Goal: Entertainment & Leisure: Consume media (video, audio)

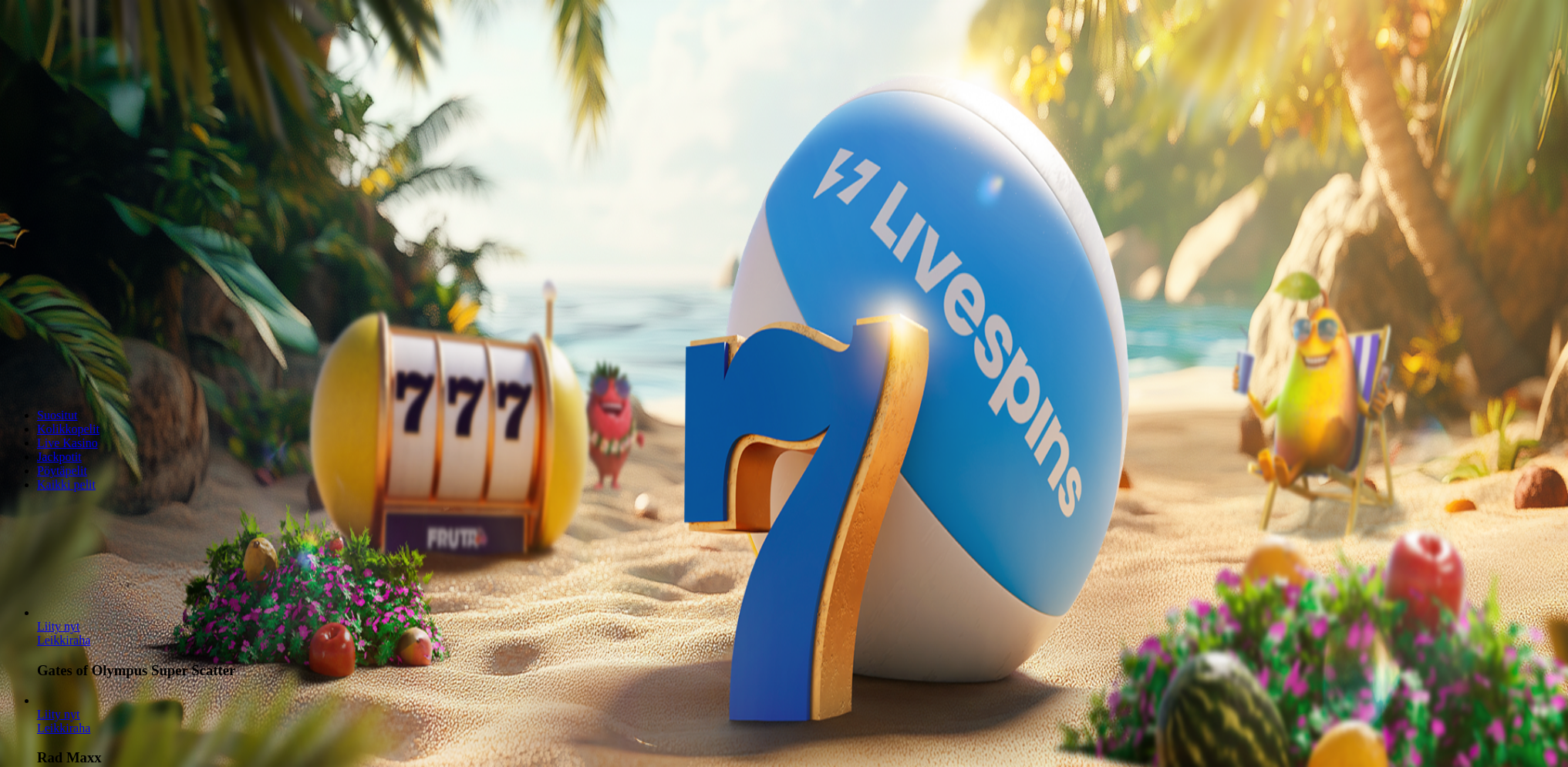
click at [114, 64] on button "Kirjaudu" at bounding box center [107, 56] width 50 height 16
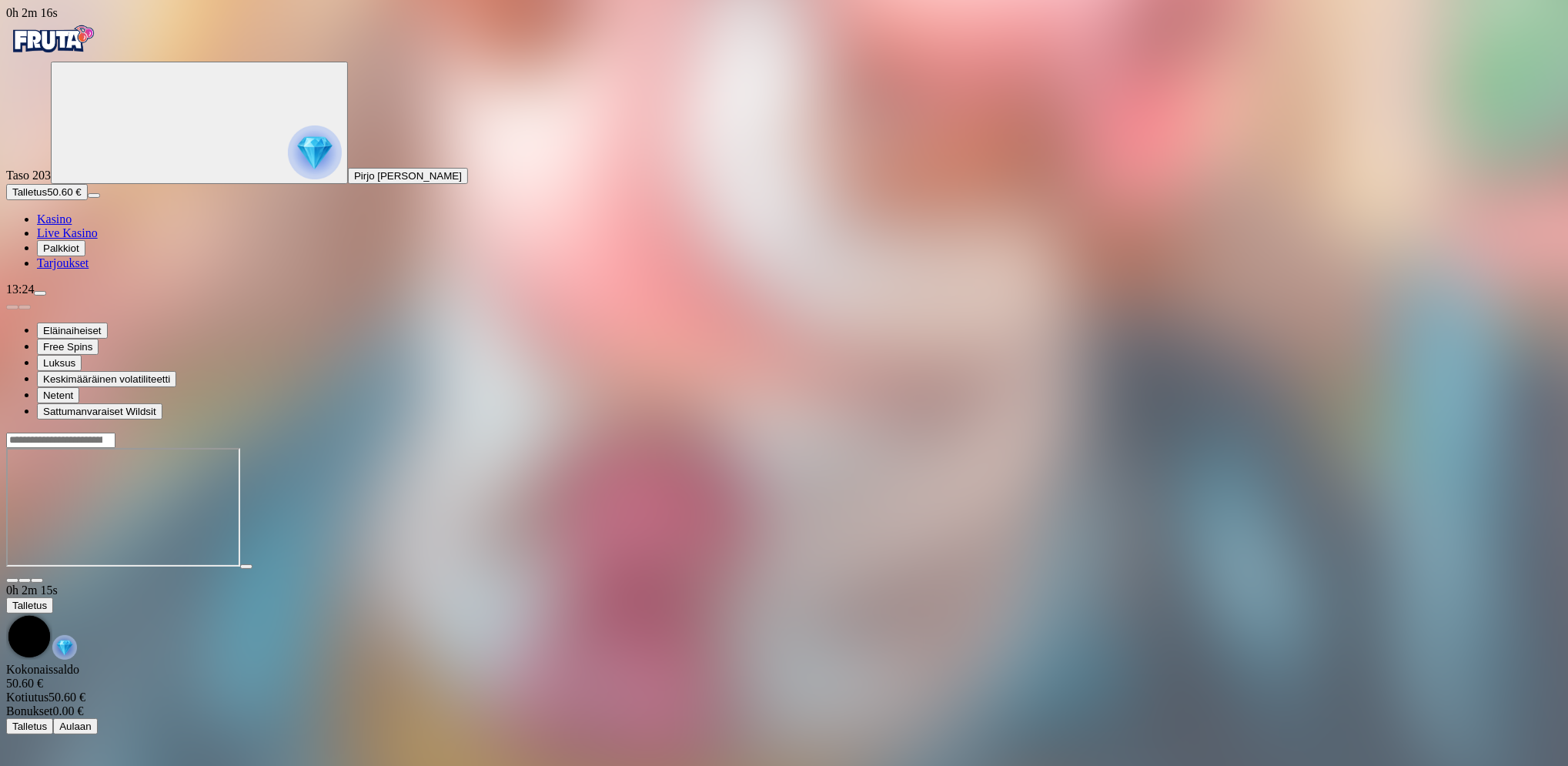
click at [88, 200] on button "Talletus 50.60 €" at bounding box center [46, 192] width 81 height 16
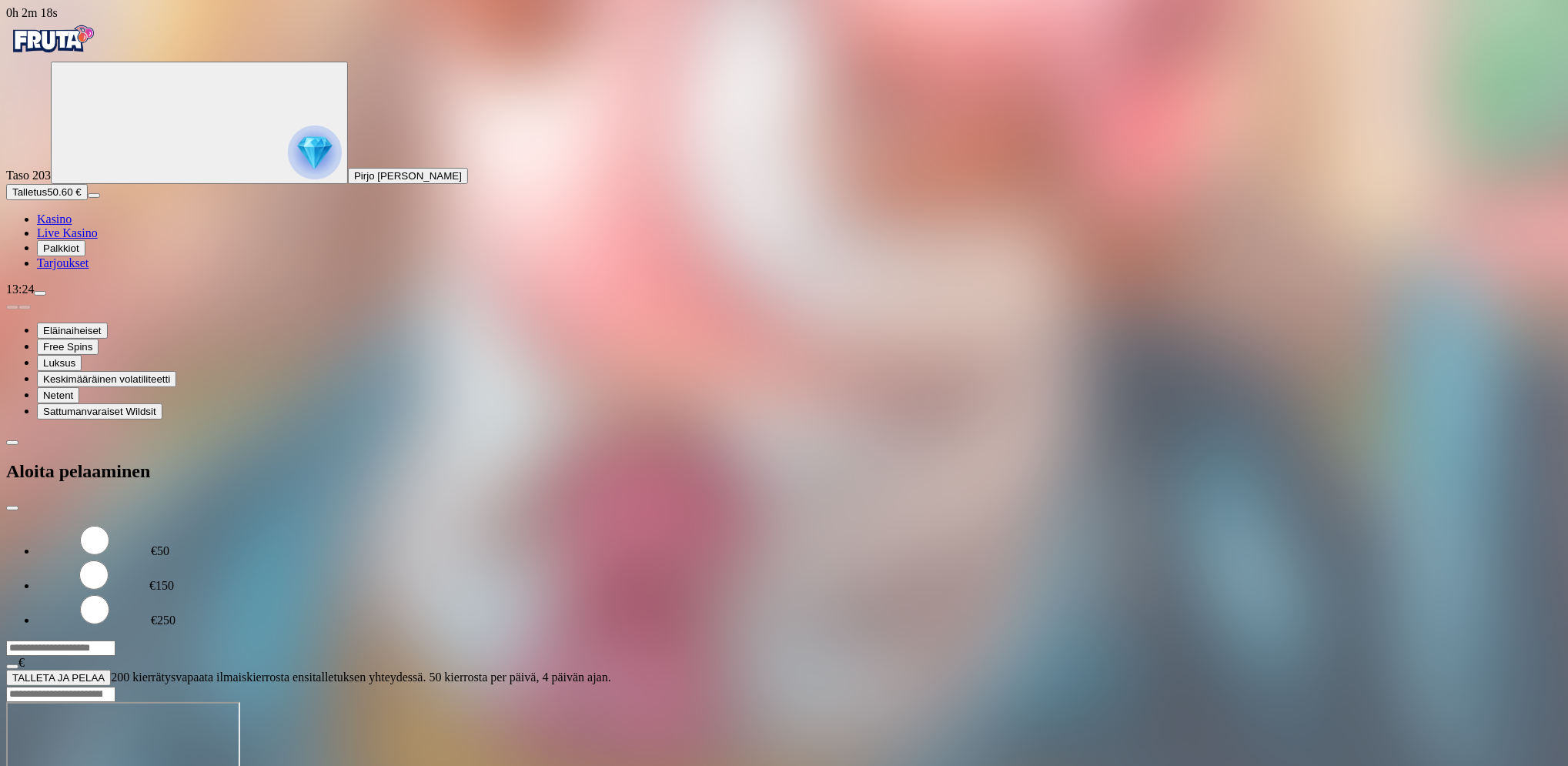
click at [105, 673] on span "TALLETA JA PELAA" at bounding box center [59, 679] width 92 height 12
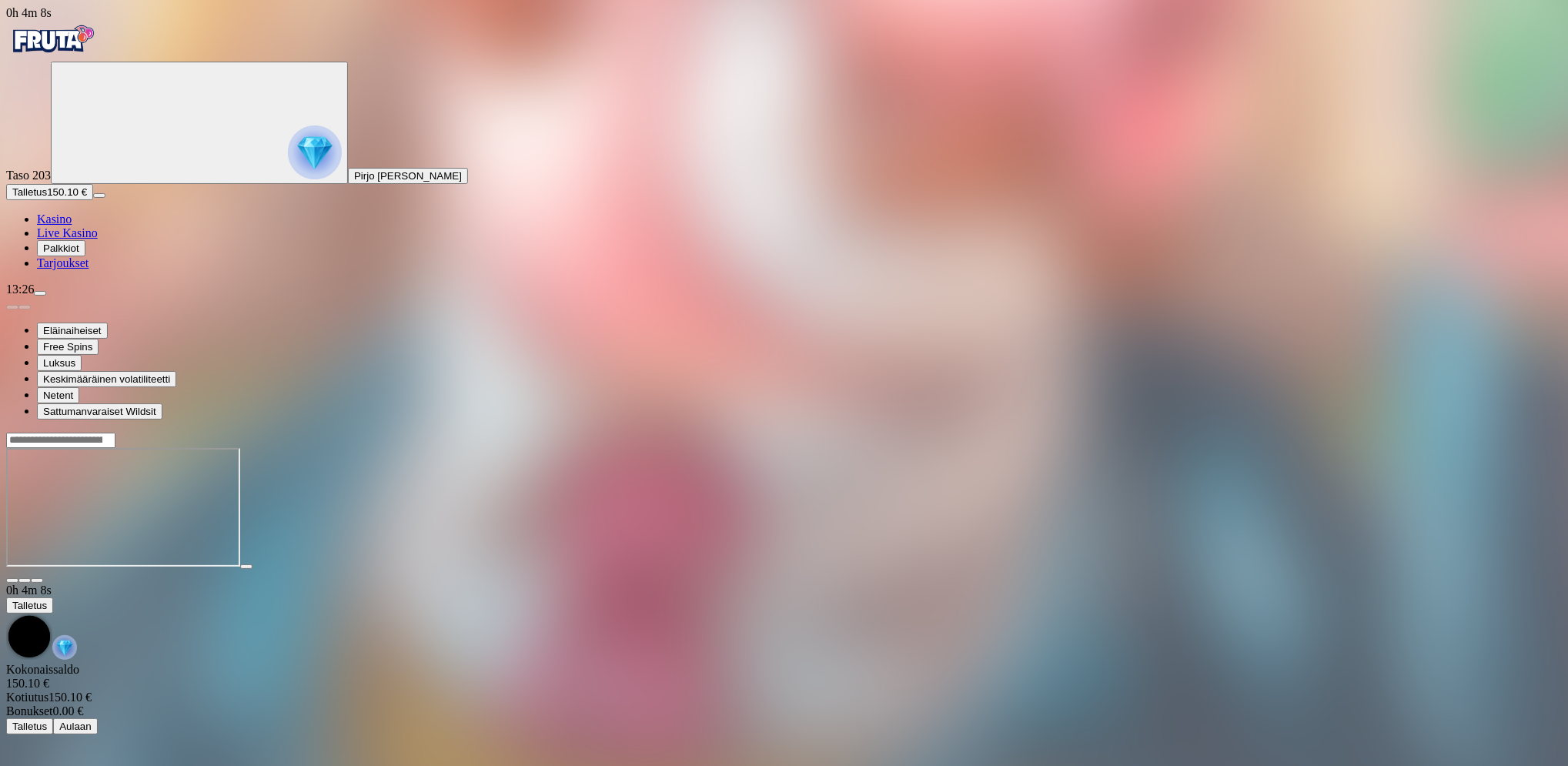
click at [47, 198] on span "Talletus" at bounding box center [29, 192] width 34 height 12
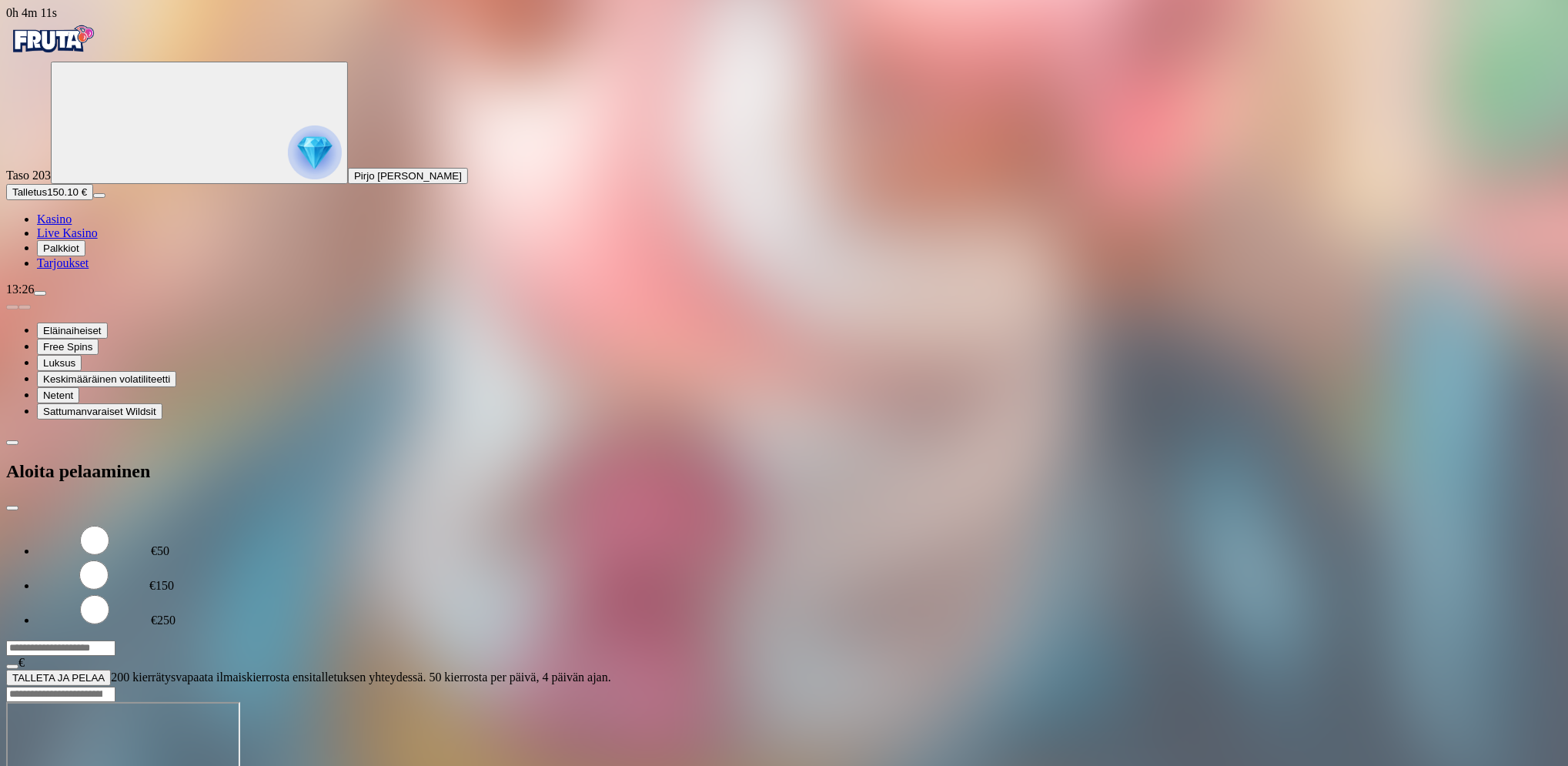
click at [111, 670] on button "TALLETA JA PELAA" at bounding box center [58, 678] width 105 height 16
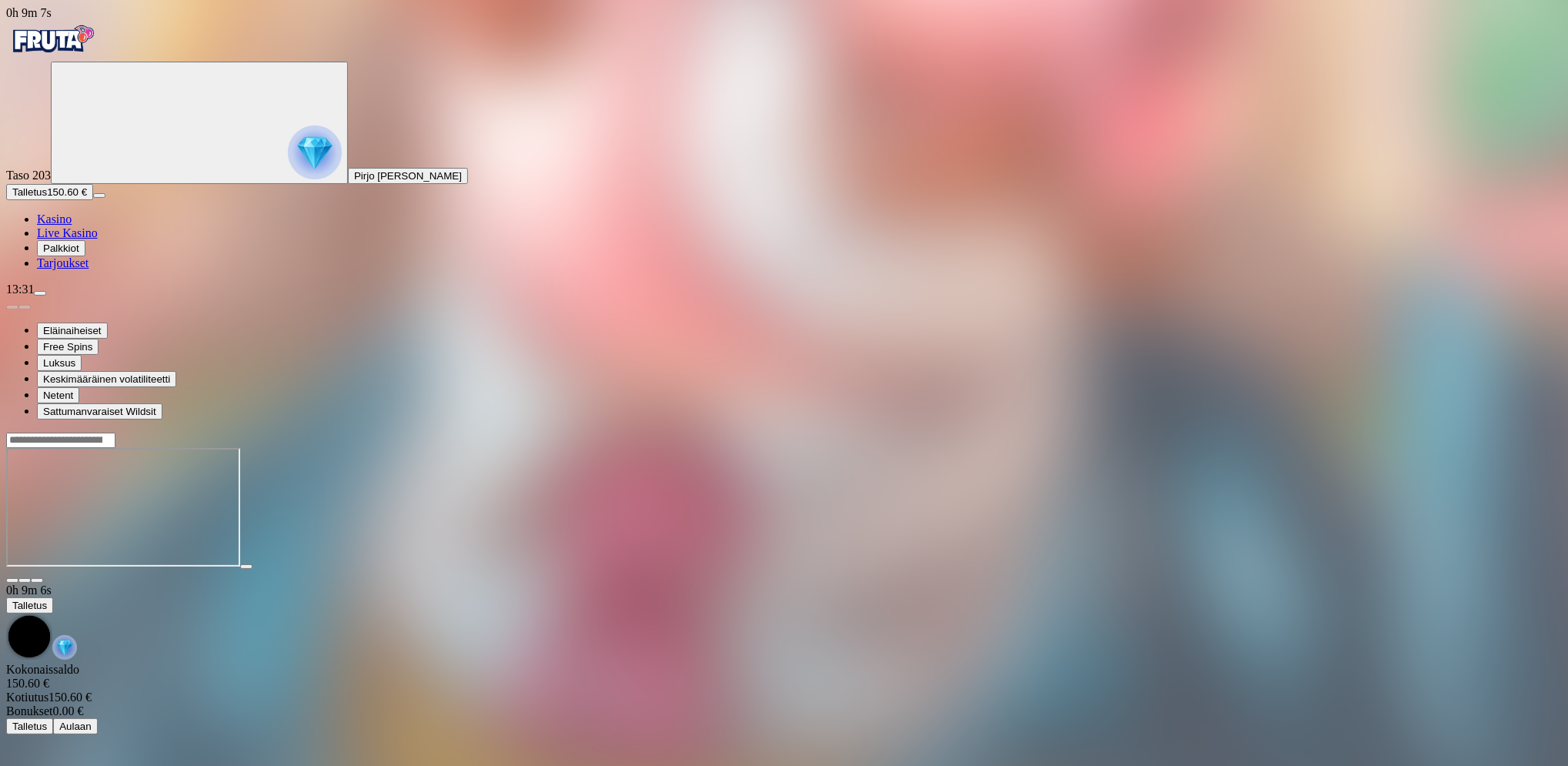
click at [288, 169] on img "Primary" at bounding box center [315, 152] width 54 height 54
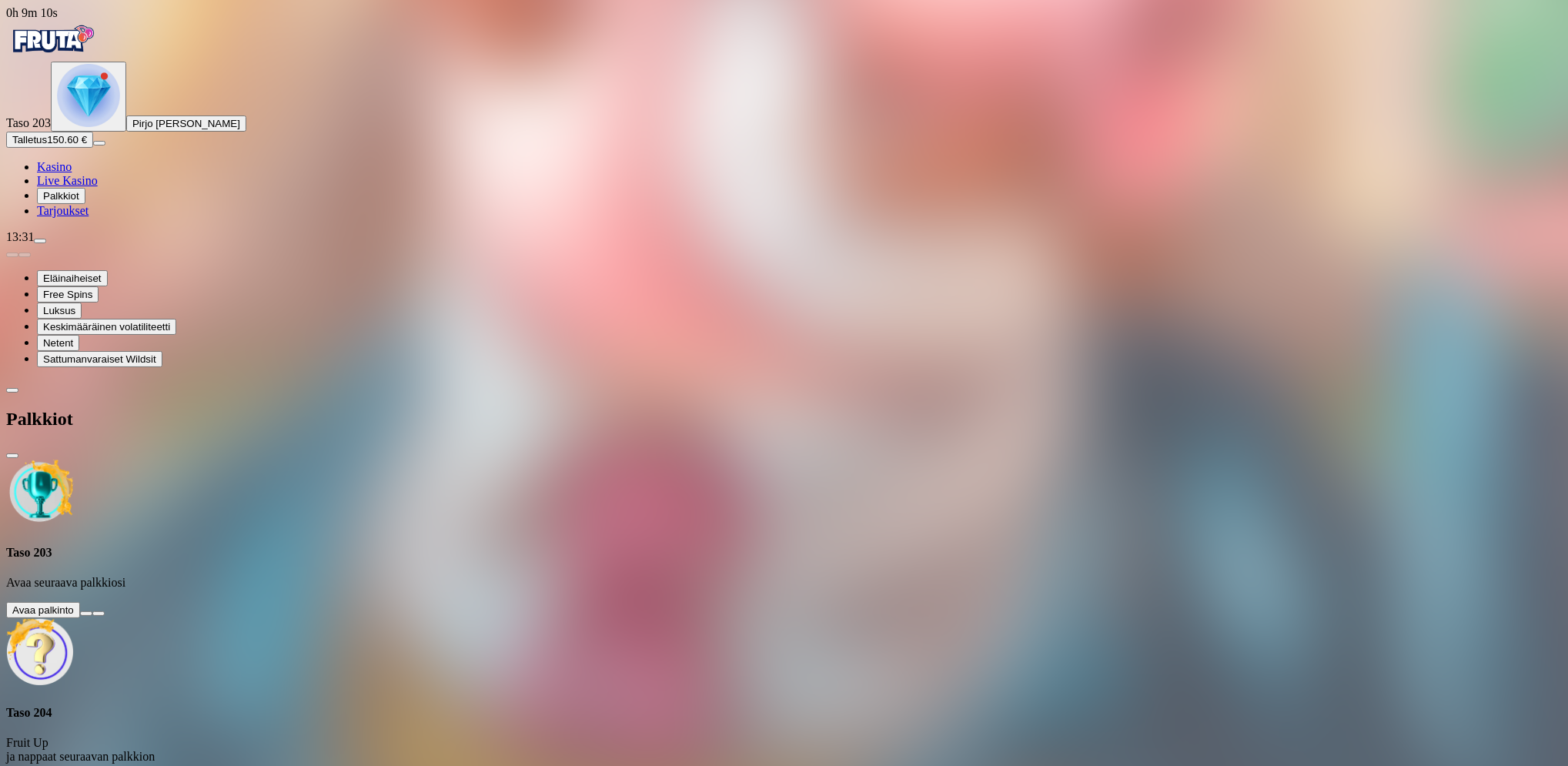
click at [92, 611] on button at bounding box center [86, 614] width 13 height 5
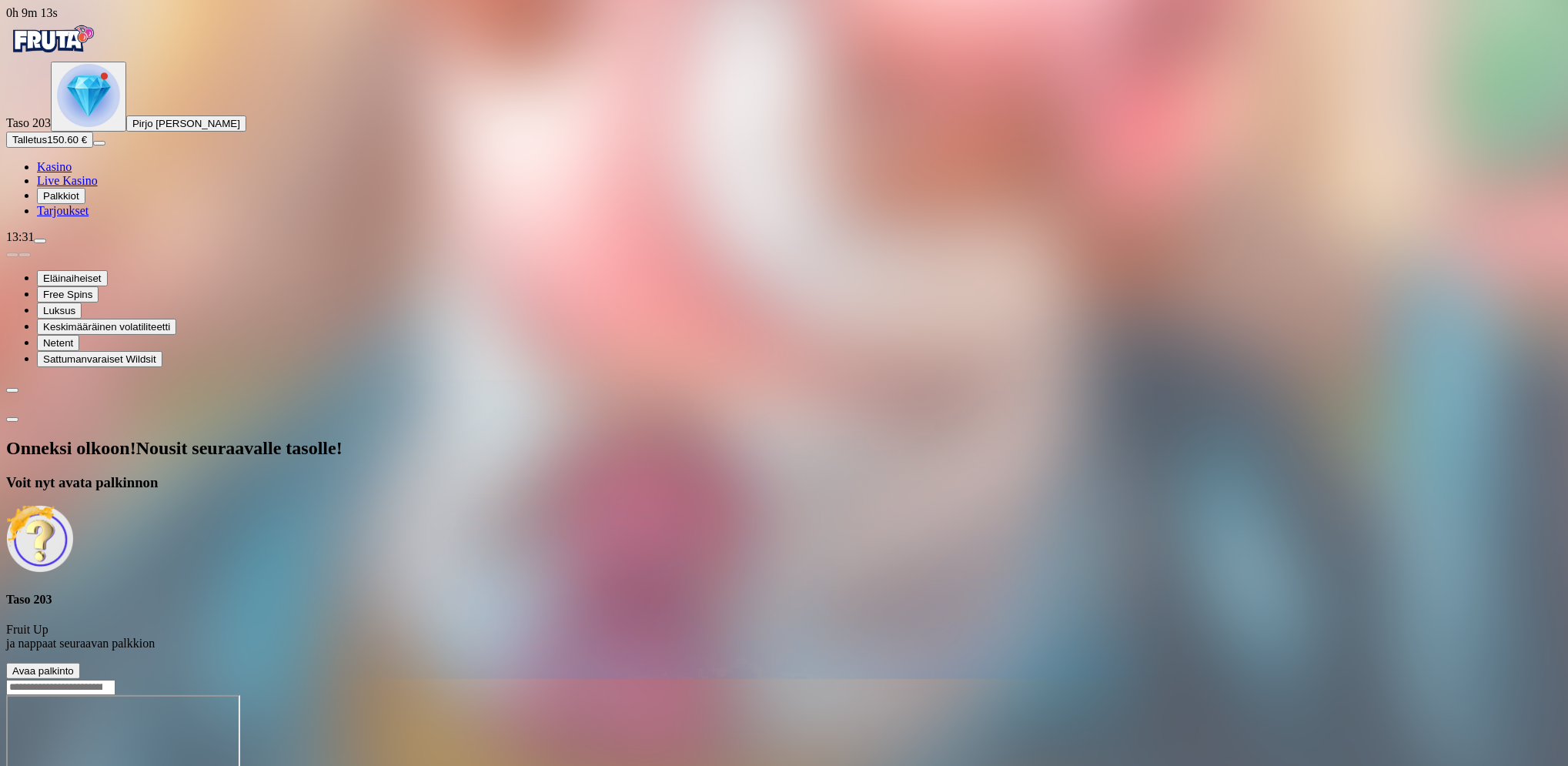
click at [74, 665] on span "Avaa palkinto" at bounding box center [43, 671] width 61 height 12
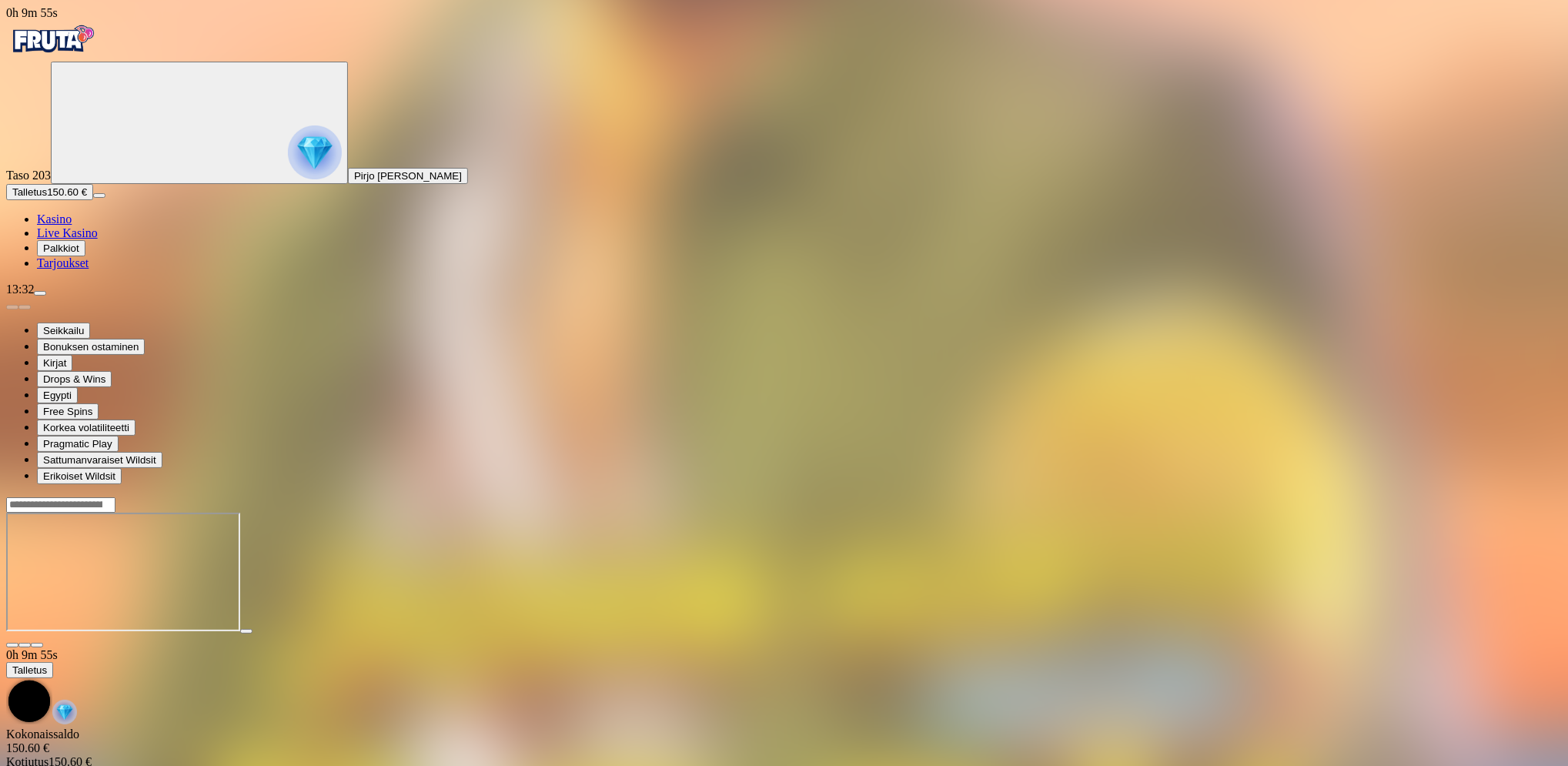
click at [13, 645] on span "close icon" at bounding box center [13, 645] width 0 height 0
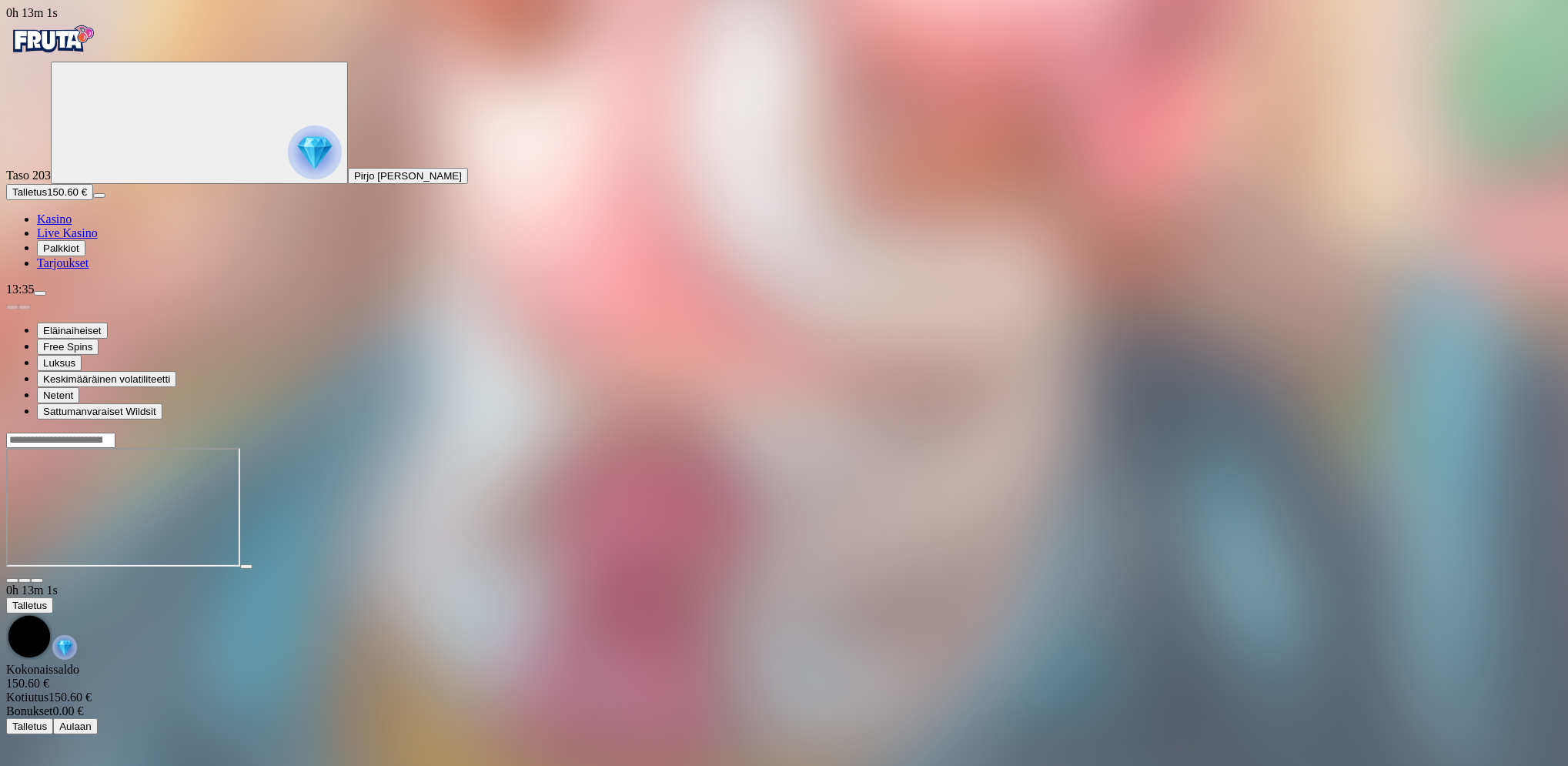
click at [40, 293] on span "menu icon" at bounding box center [40, 293] width 0 height 0
